Goal: Answer question/provide support

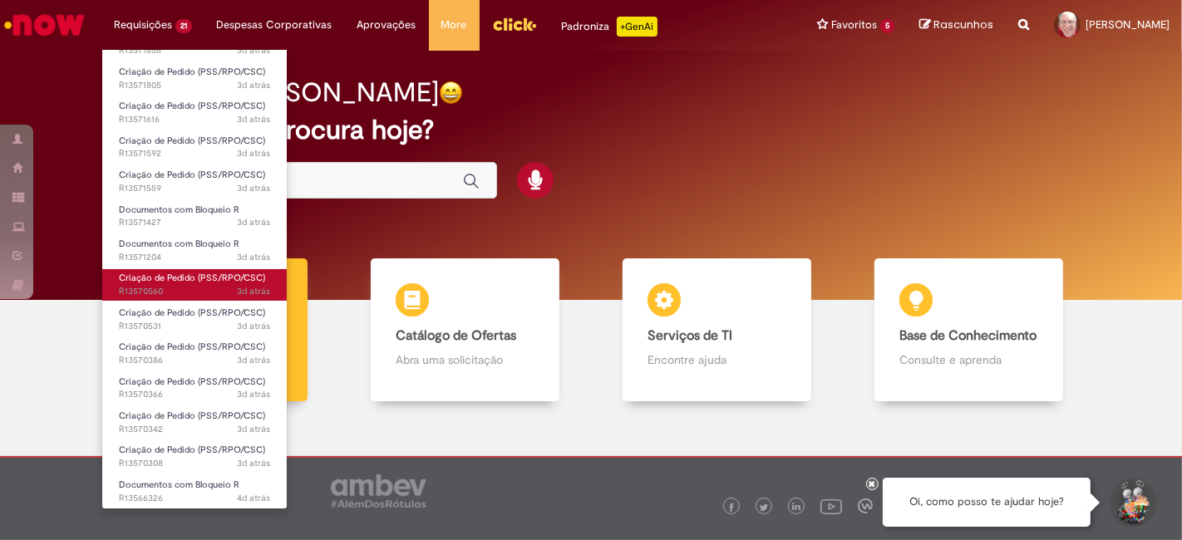
scroll to position [294, 0]
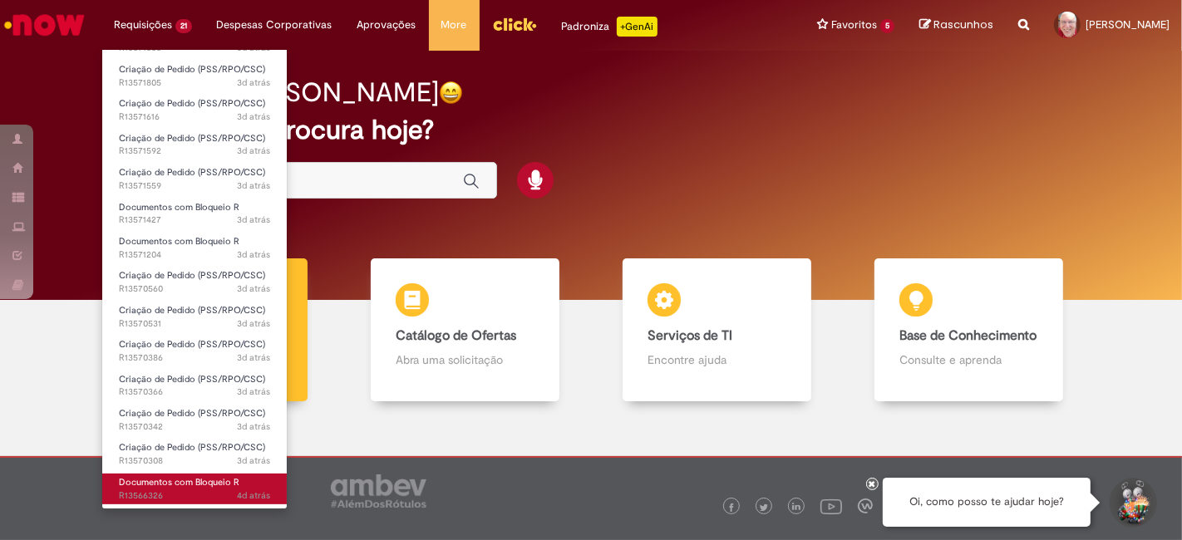
click at [157, 493] on span "4d atrás 4 dias atrás R13566326" at bounding box center [194, 496] width 151 height 13
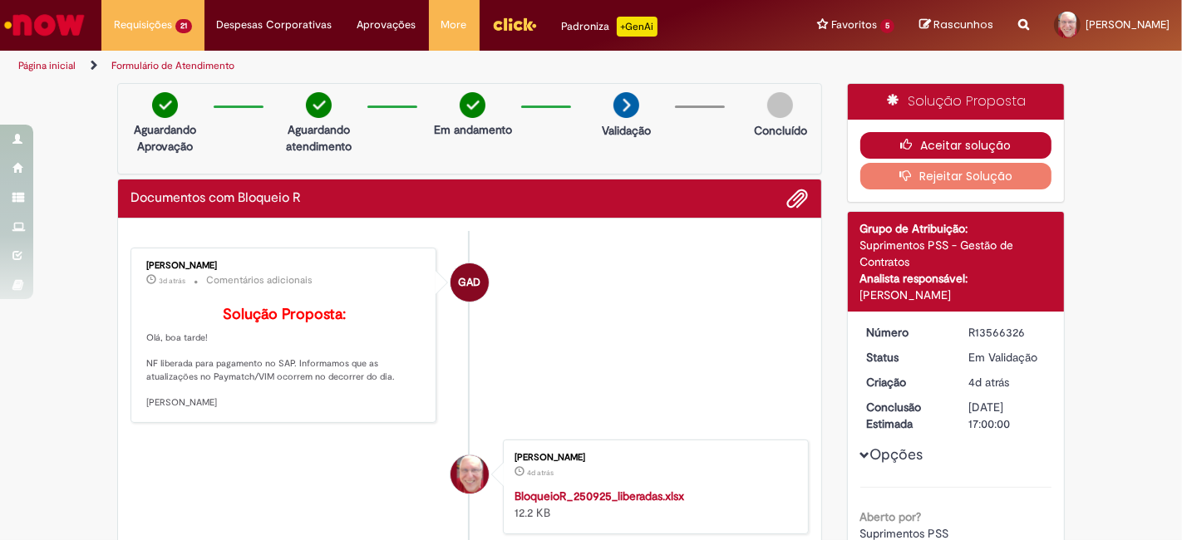
click at [965, 141] on button "Aceitar solução" at bounding box center [957, 145] width 192 height 27
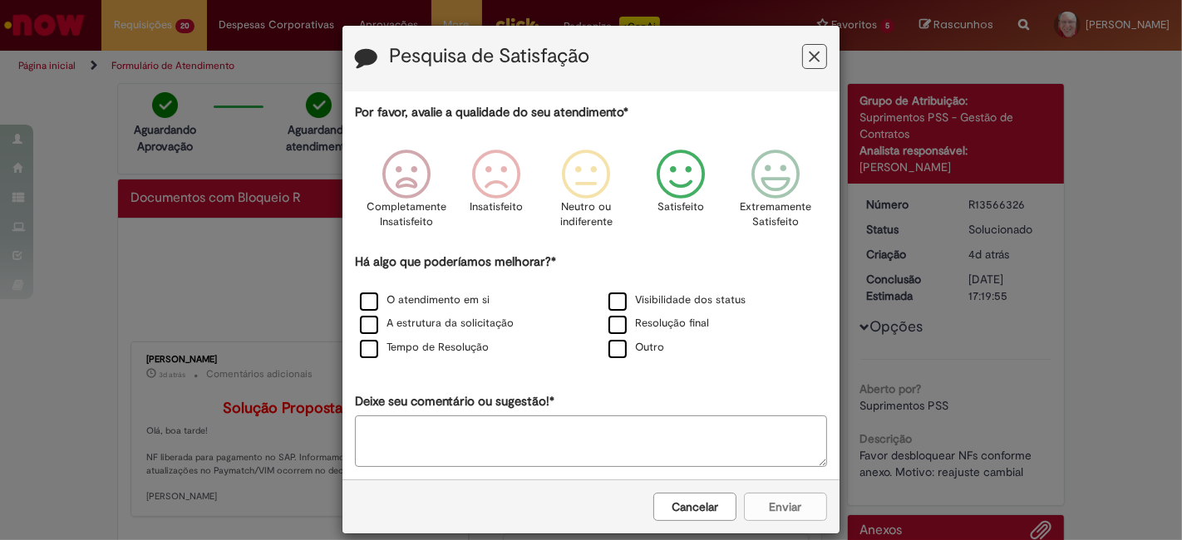
click at [674, 176] on icon "Feedback" at bounding box center [681, 175] width 62 height 50
click at [444, 303] on label "O atendimento em si" at bounding box center [425, 301] width 130 height 16
click at [786, 497] on button "Enviar" at bounding box center [785, 507] width 83 height 28
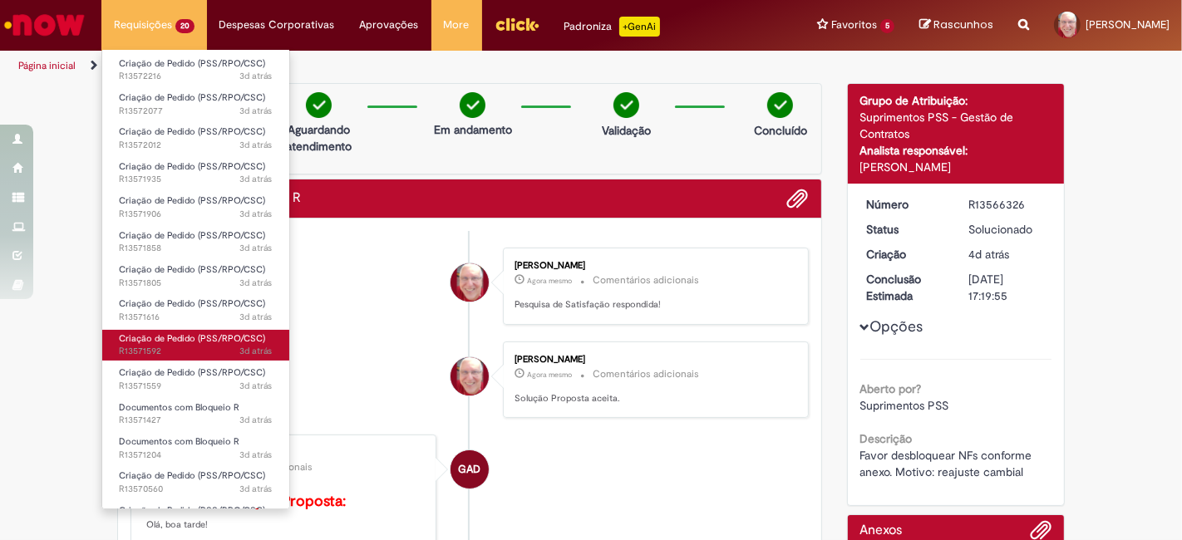
scroll to position [259, 0]
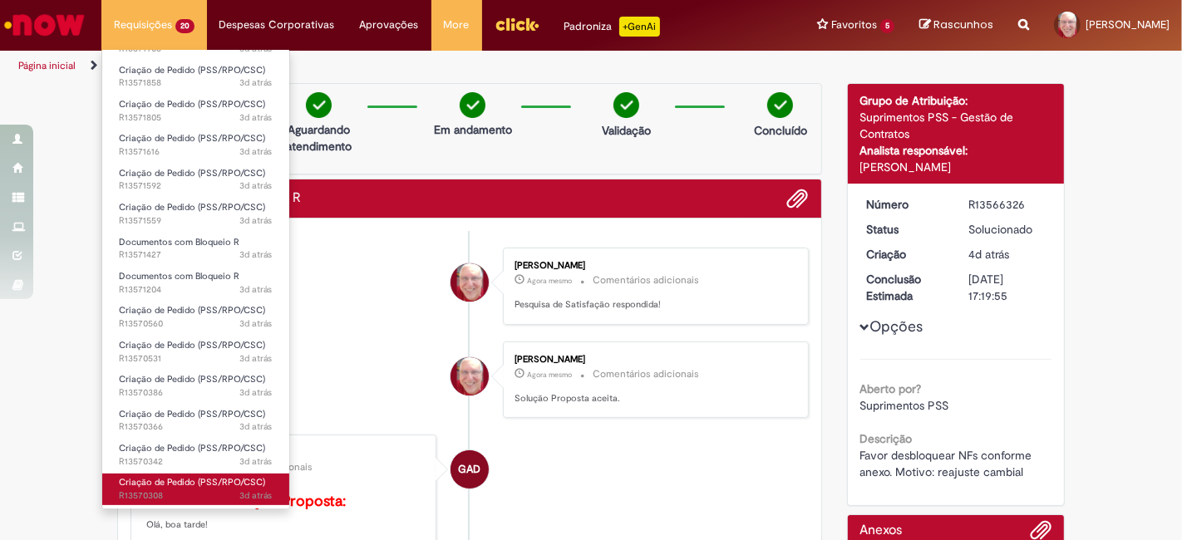
click at [164, 488] on link "Criação de Pedido (PSS/RPO/CSC) 3d atrás 3 dias atrás R13570308" at bounding box center [195, 489] width 187 height 31
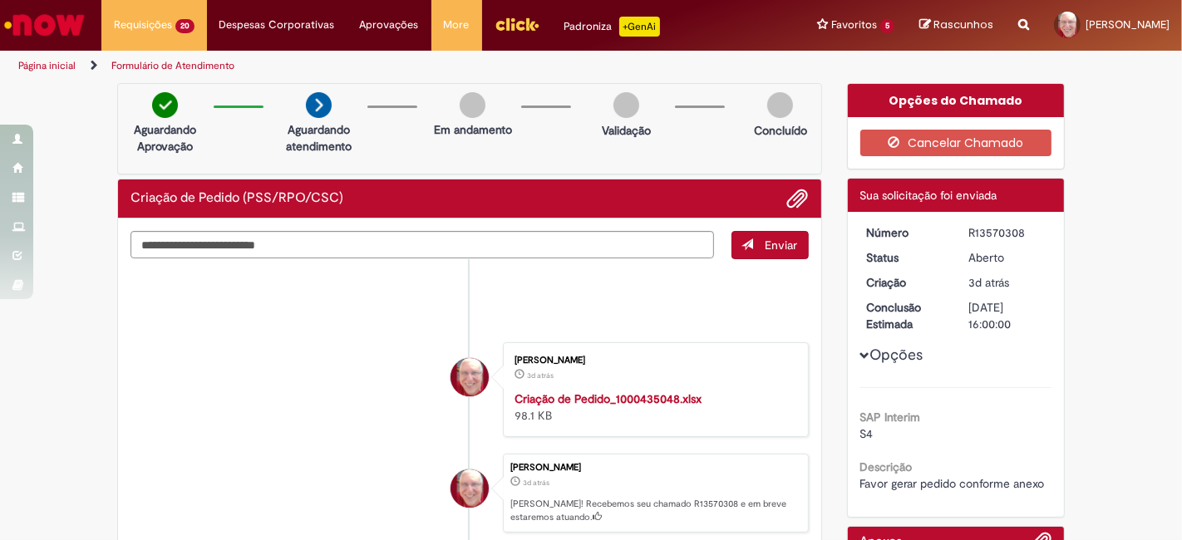
click at [988, 229] on div "R13570308" at bounding box center [1007, 233] width 77 height 17
copy div "R13570308"
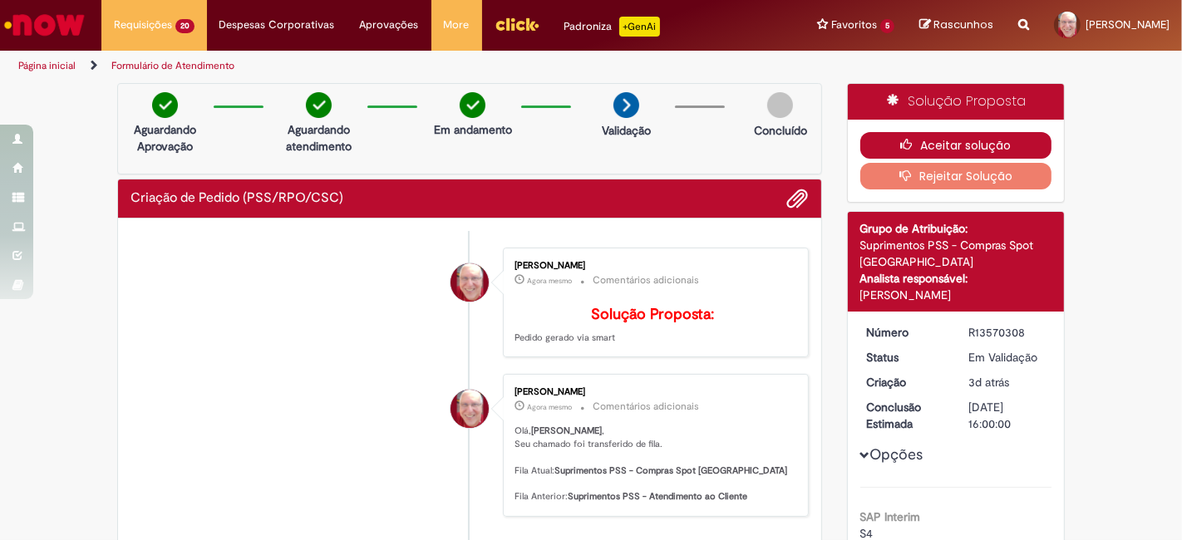
click at [958, 141] on button "Aceitar solução" at bounding box center [957, 145] width 192 height 27
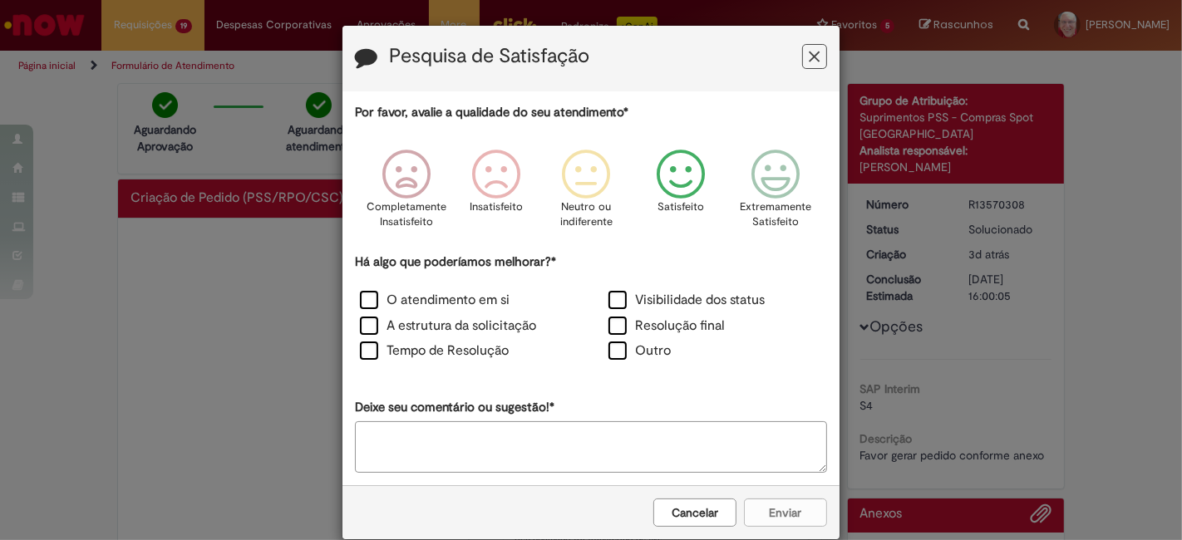
click at [682, 180] on icon "Feedback" at bounding box center [681, 175] width 62 height 50
click at [408, 292] on label "O atendimento em si" at bounding box center [435, 300] width 150 height 19
click at [777, 508] on button "Enviar" at bounding box center [785, 513] width 83 height 28
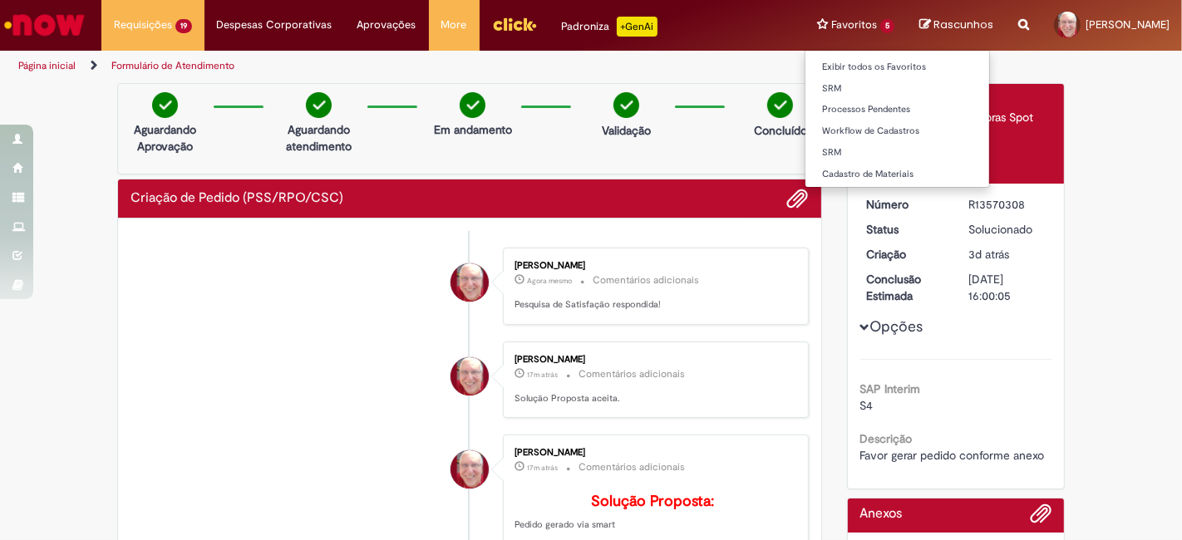
click at [819, 22] on li "Favoritos 5 Exibir todos os Favoritos SRM Processos Pendentes Workflow de Cadas…" at bounding box center [856, 25] width 102 height 50
click at [833, 175] on link "Cadastro de Materiais" at bounding box center [898, 174] width 184 height 18
